Goal: Information Seeking & Learning: Find specific page/section

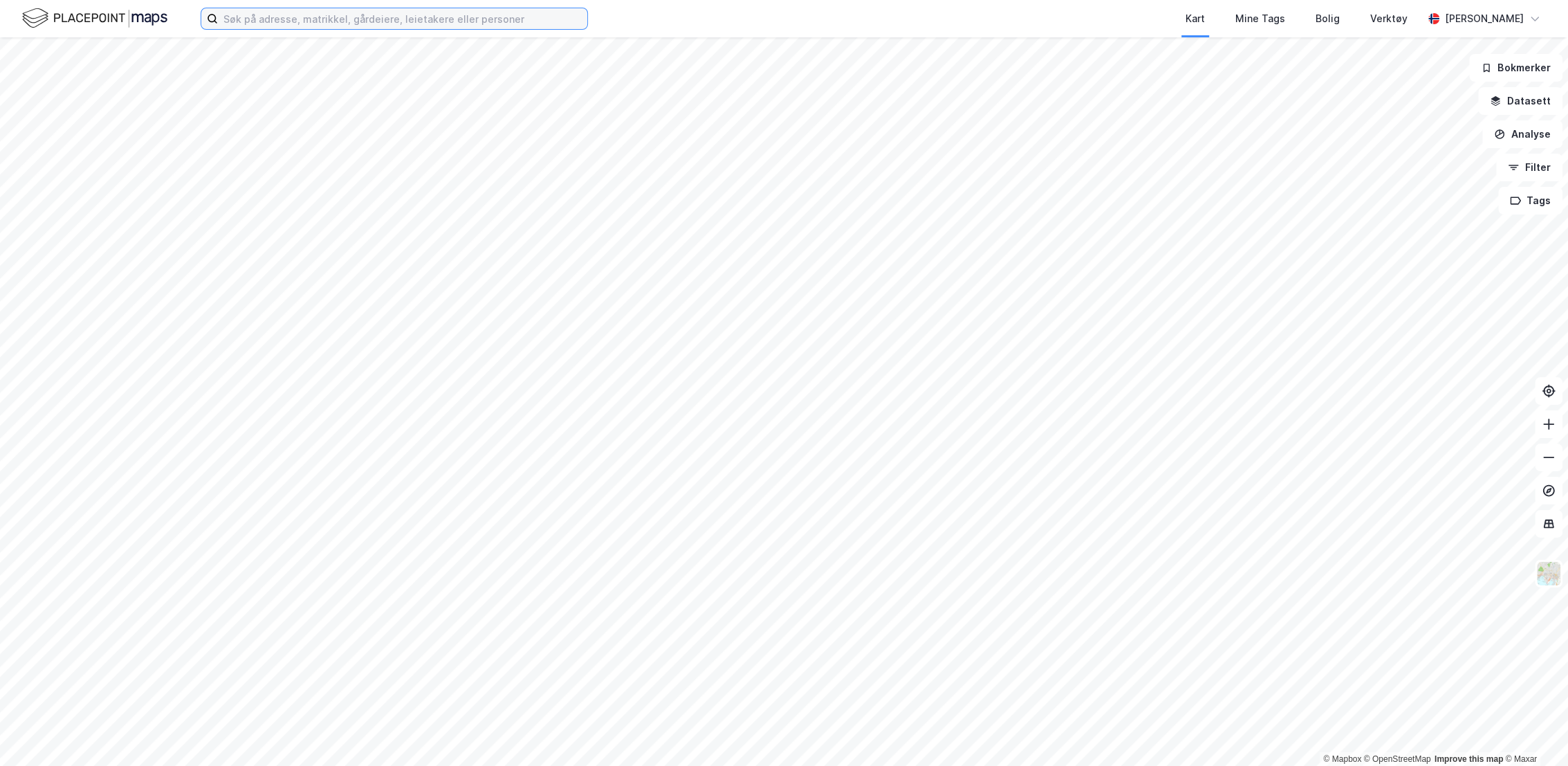
click at [312, 17] on input at bounding box center [402, 19] width 369 height 20
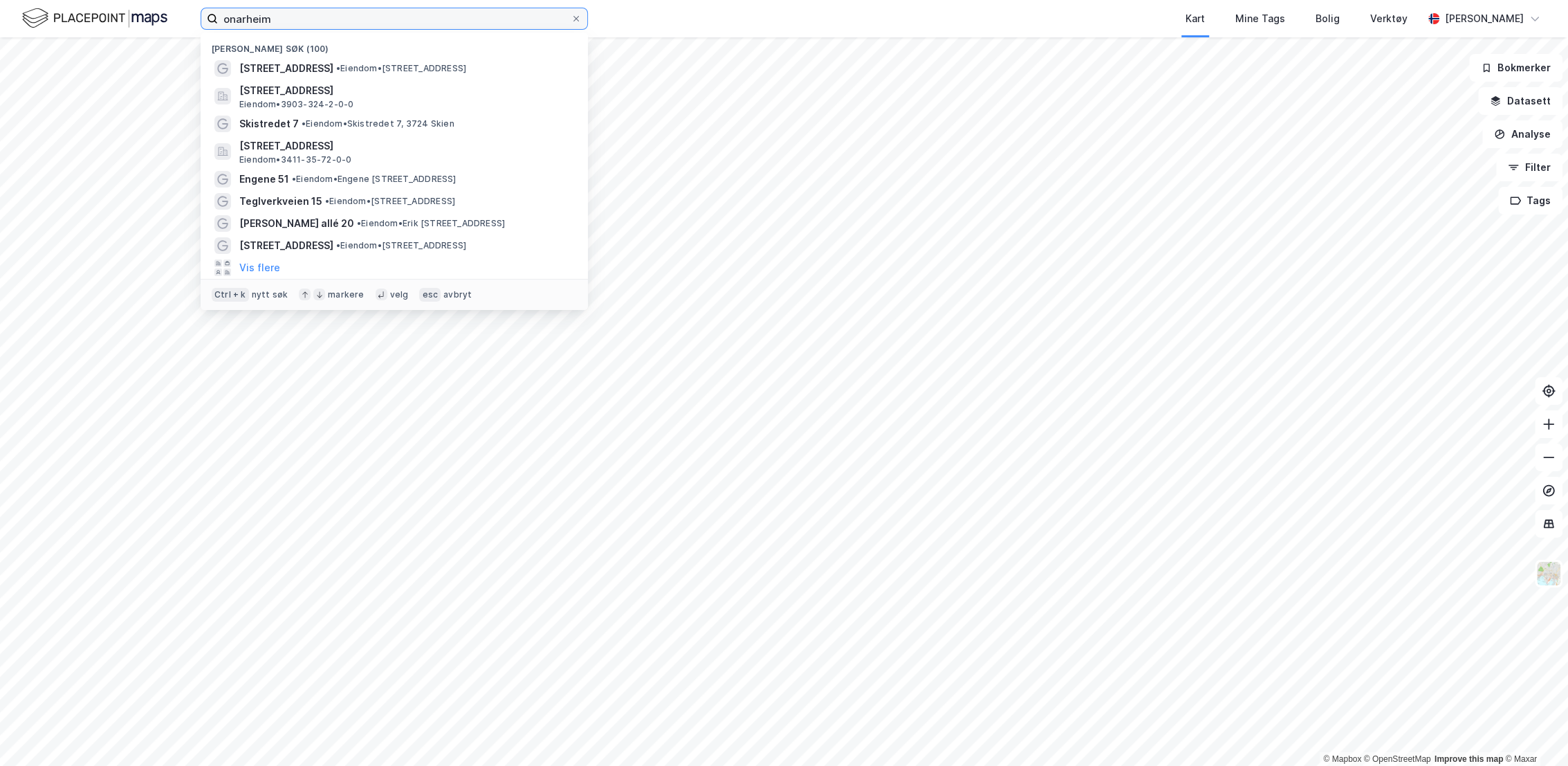
type input "onarheim"
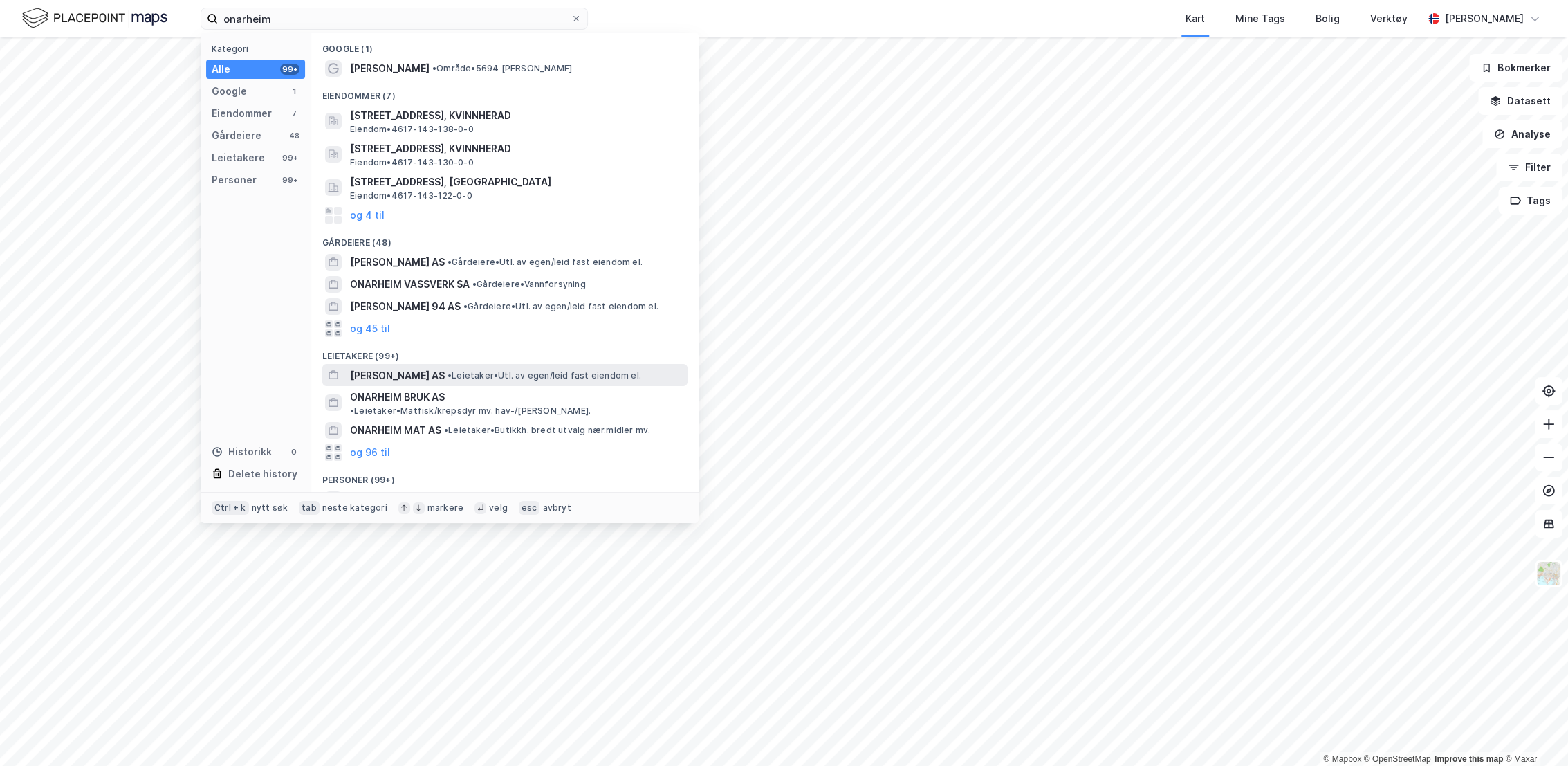
click at [448, 379] on span "•" at bounding box center [449, 375] width 4 height 10
